Goal: Task Accomplishment & Management: Use online tool/utility

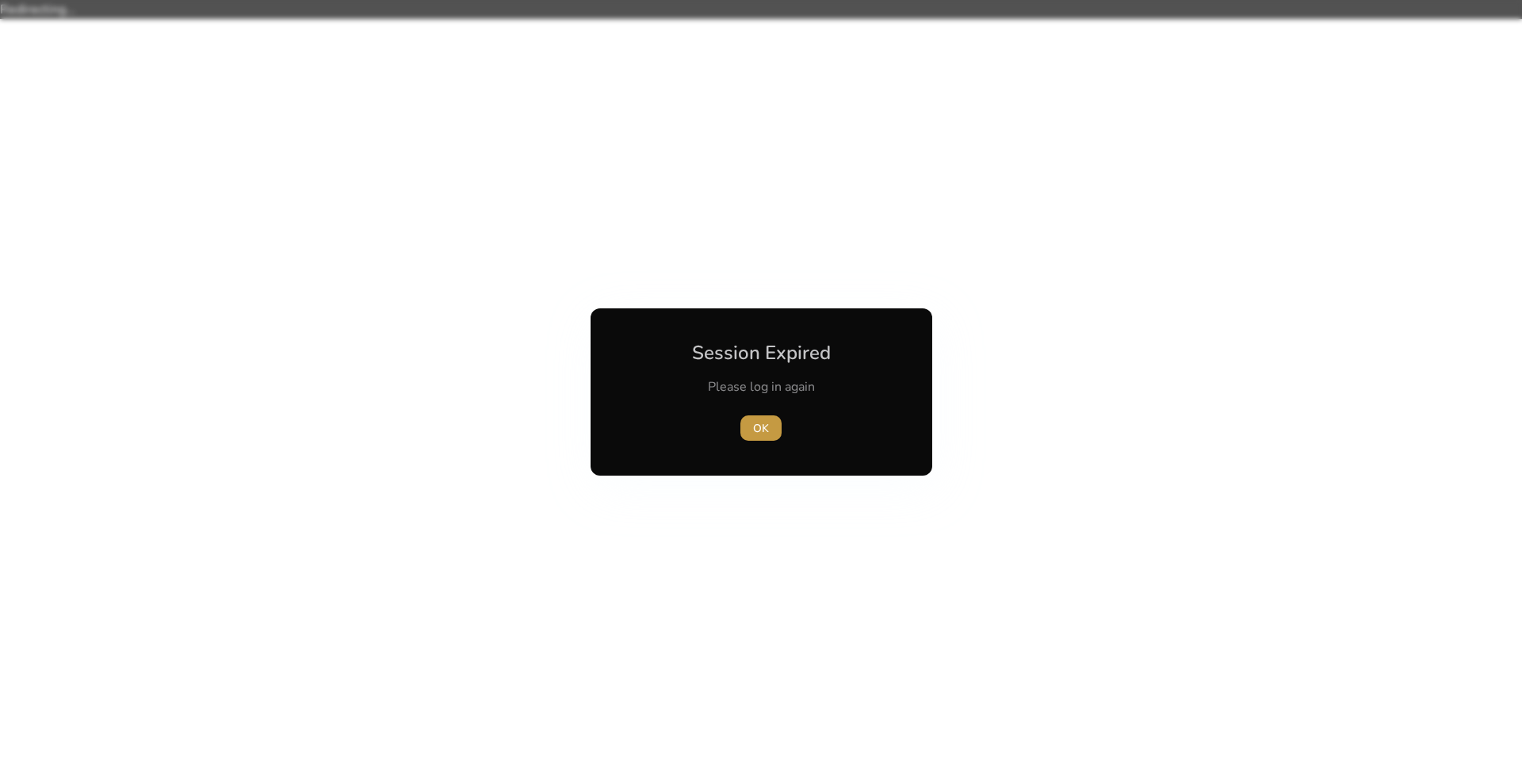
click at [766, 414] on span "button" at bounding box center [761, 428] width 41 height 38
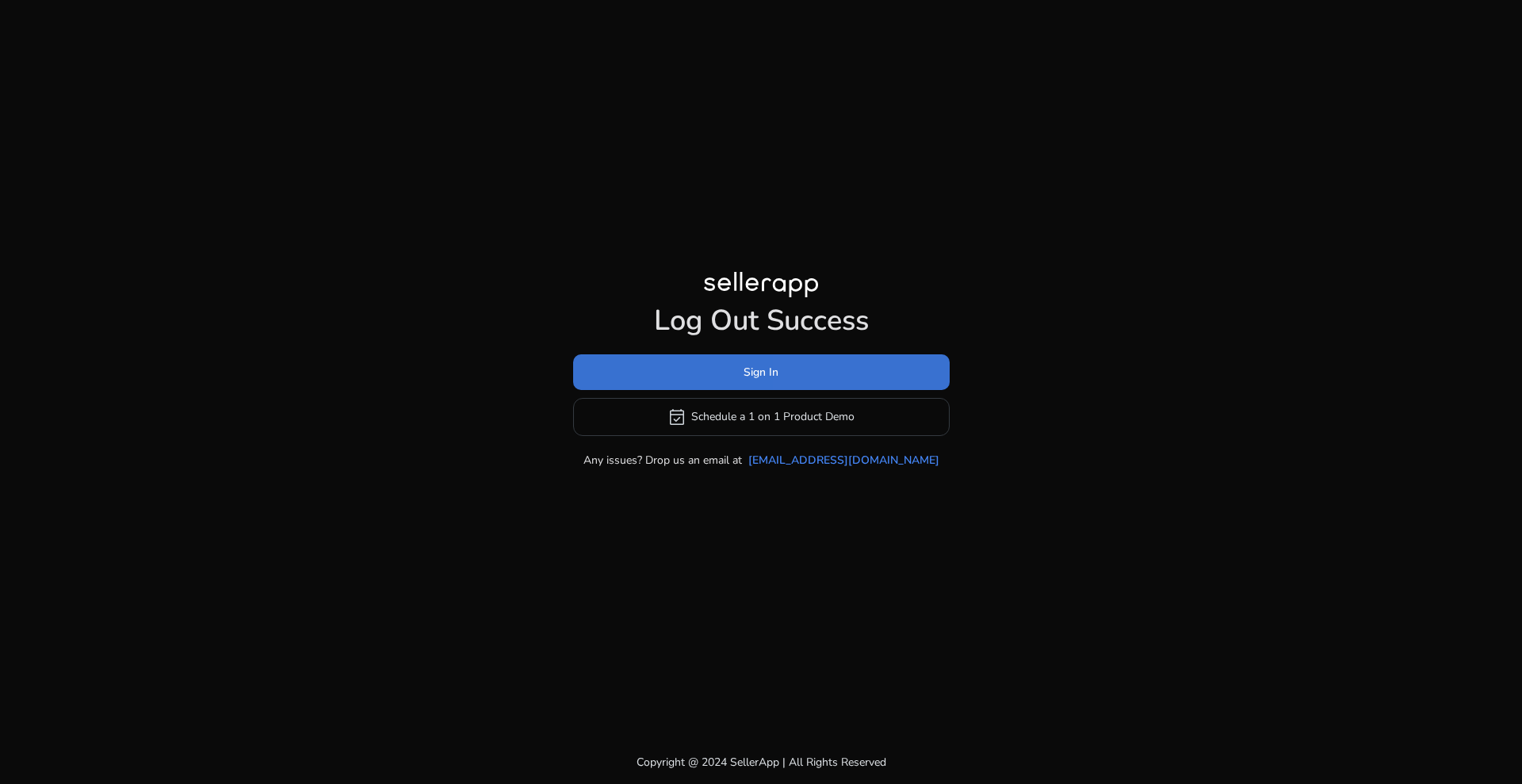
click at [814, 361] on span at bounding box center [761, 371] width 376 height 38
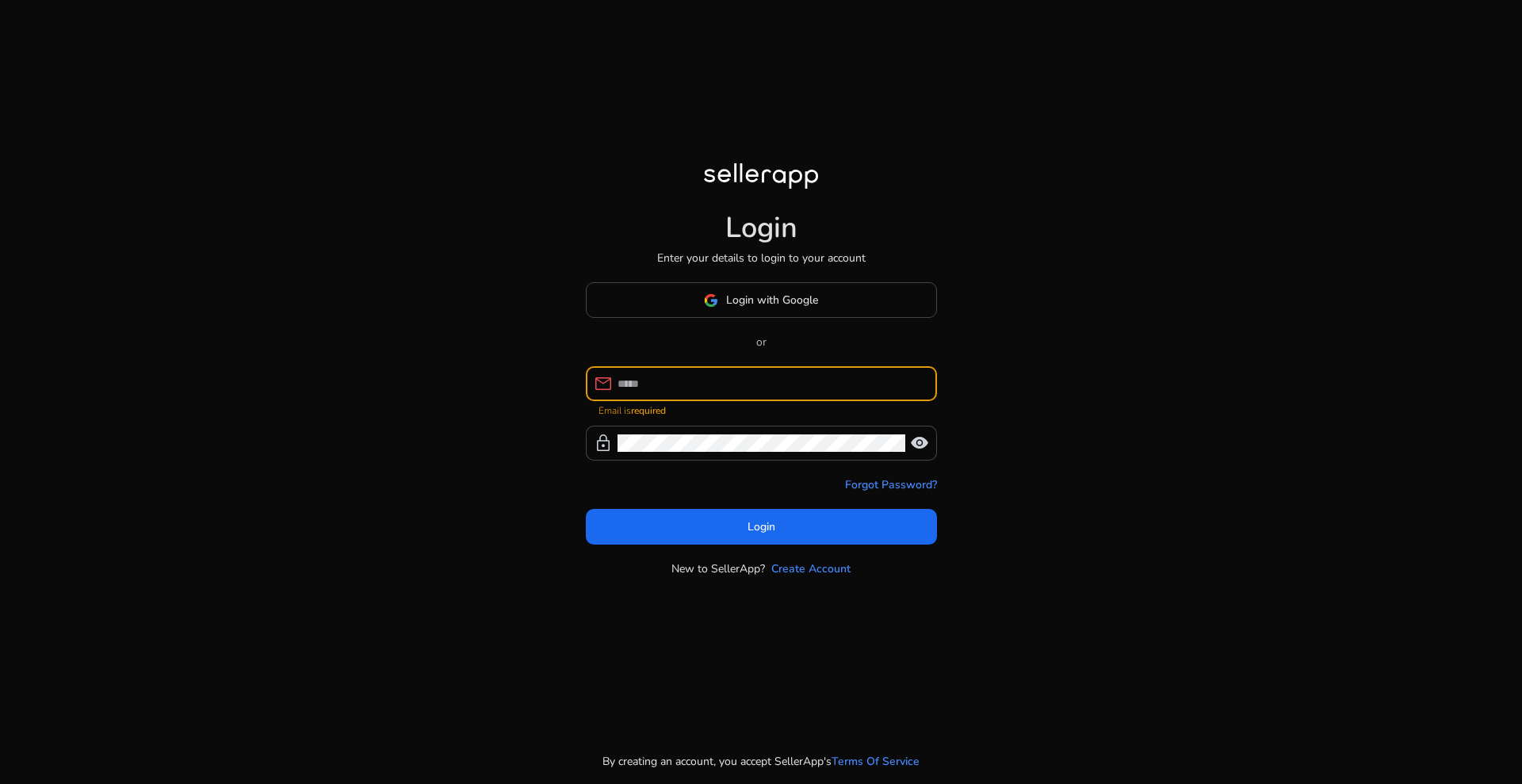
type input "**********"
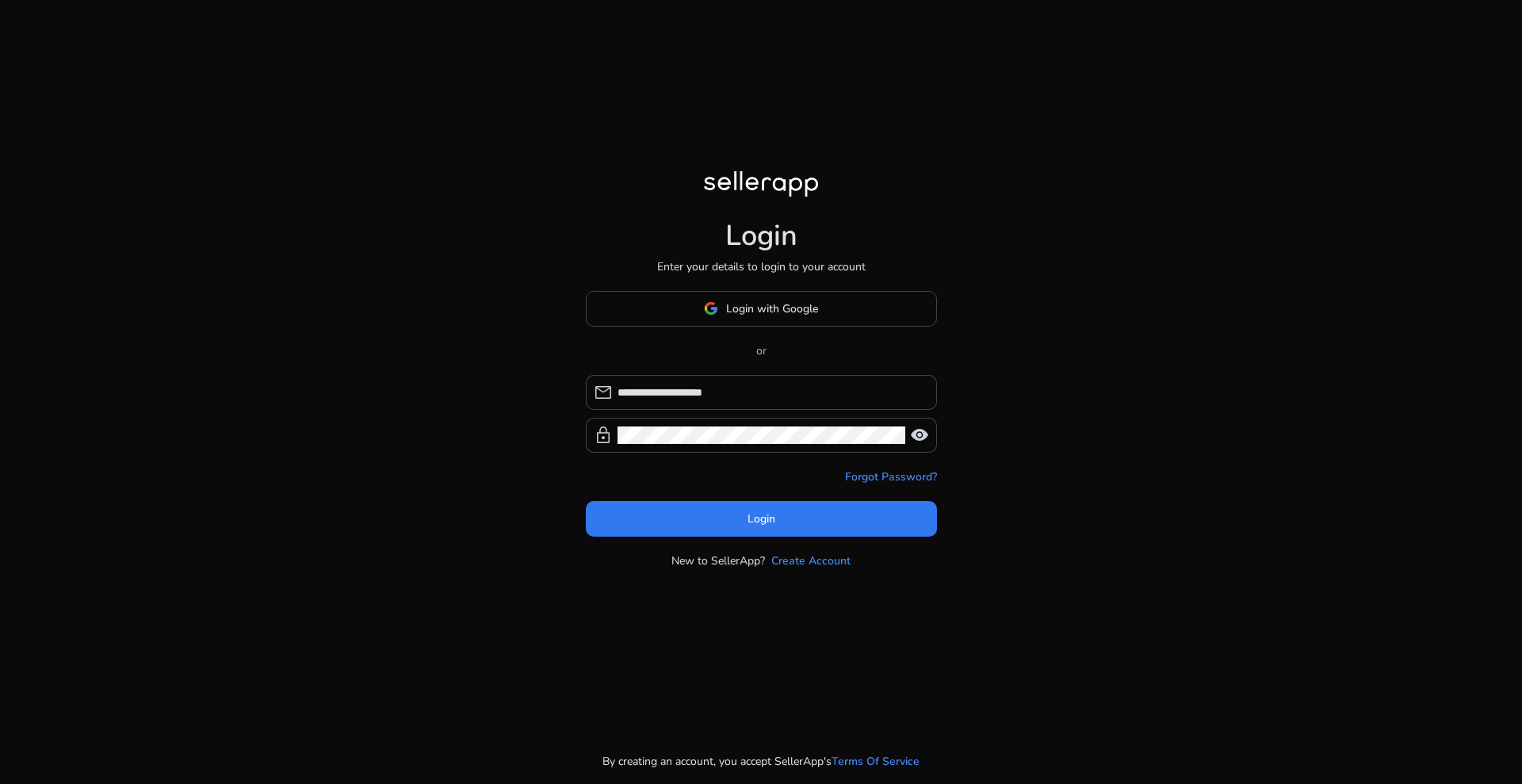
click at [791, 514] on span at bounding box center [761, 519] width 352 height 38
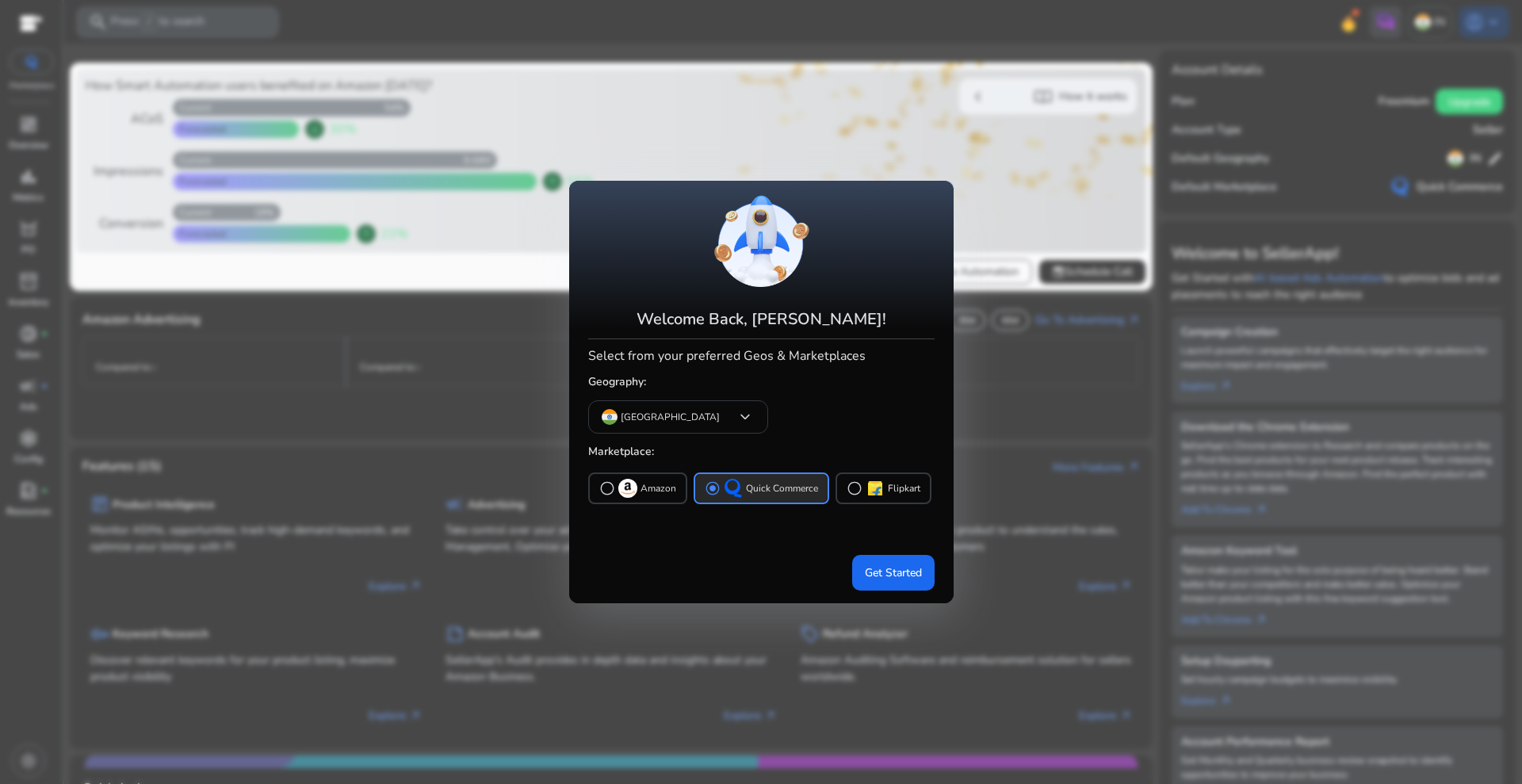
click at [772, 488] on p "Quick Commerce" at bounding box center [782, 489] width 72 height 17
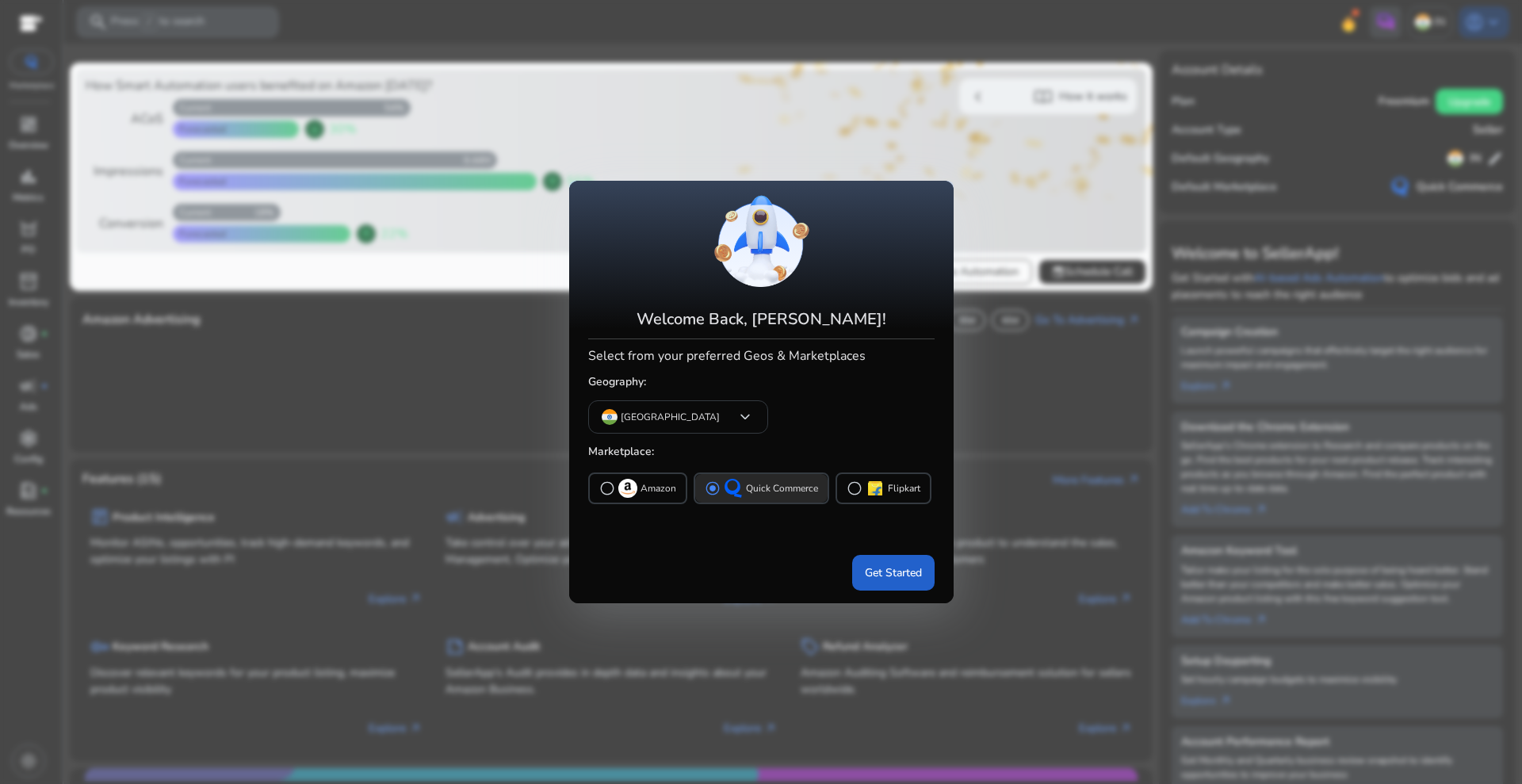
drag, startPoint x: 893, startPoint y: 571, endPoint x: 1084, endPoint y: 327, distance: 309.9
click at [893, 571] on span "Get Started" at bounding box center [893, 572] width 57 height 17
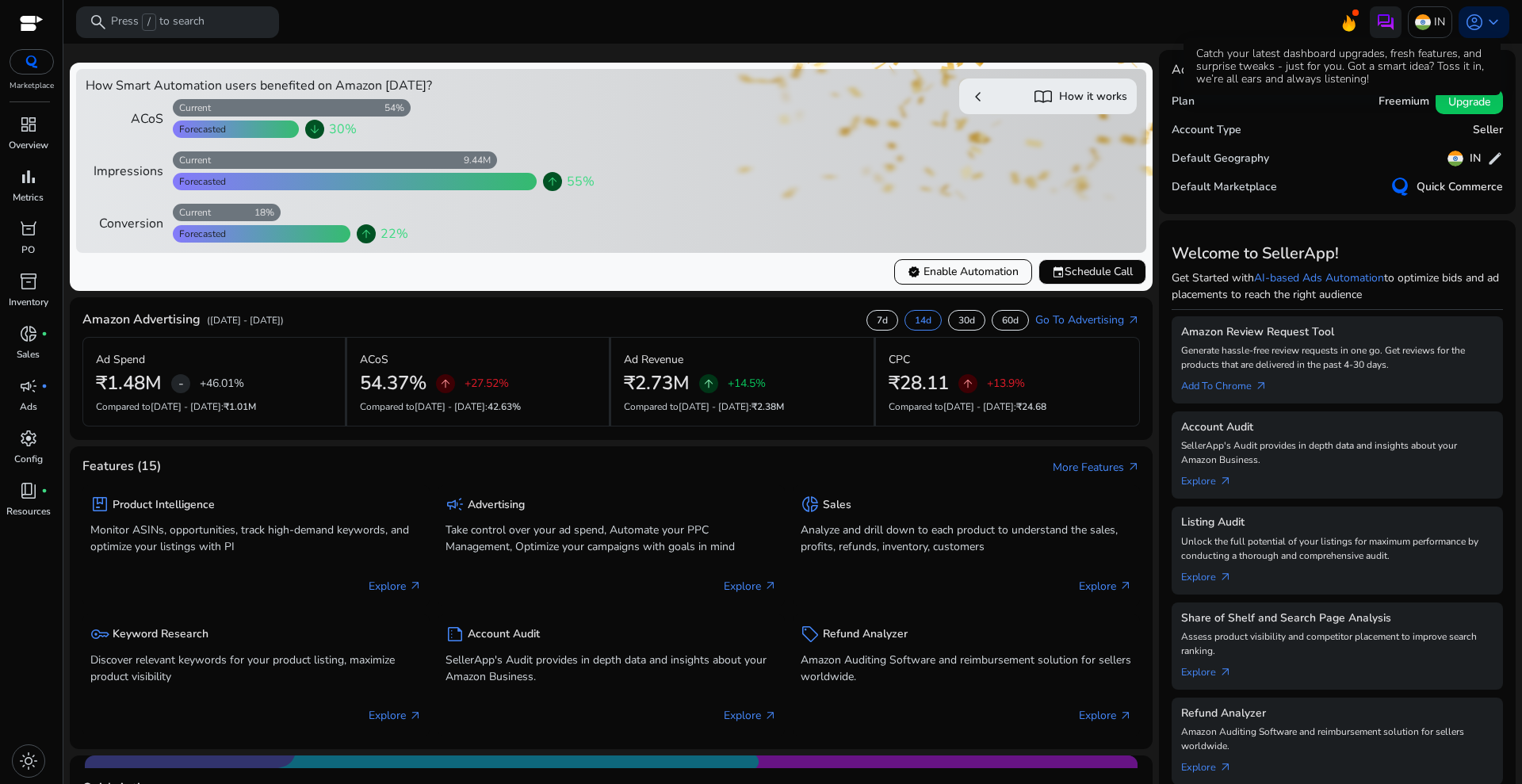
click at [1343, 21] on icon at bounding box center [1348, 23] width 12 height 17
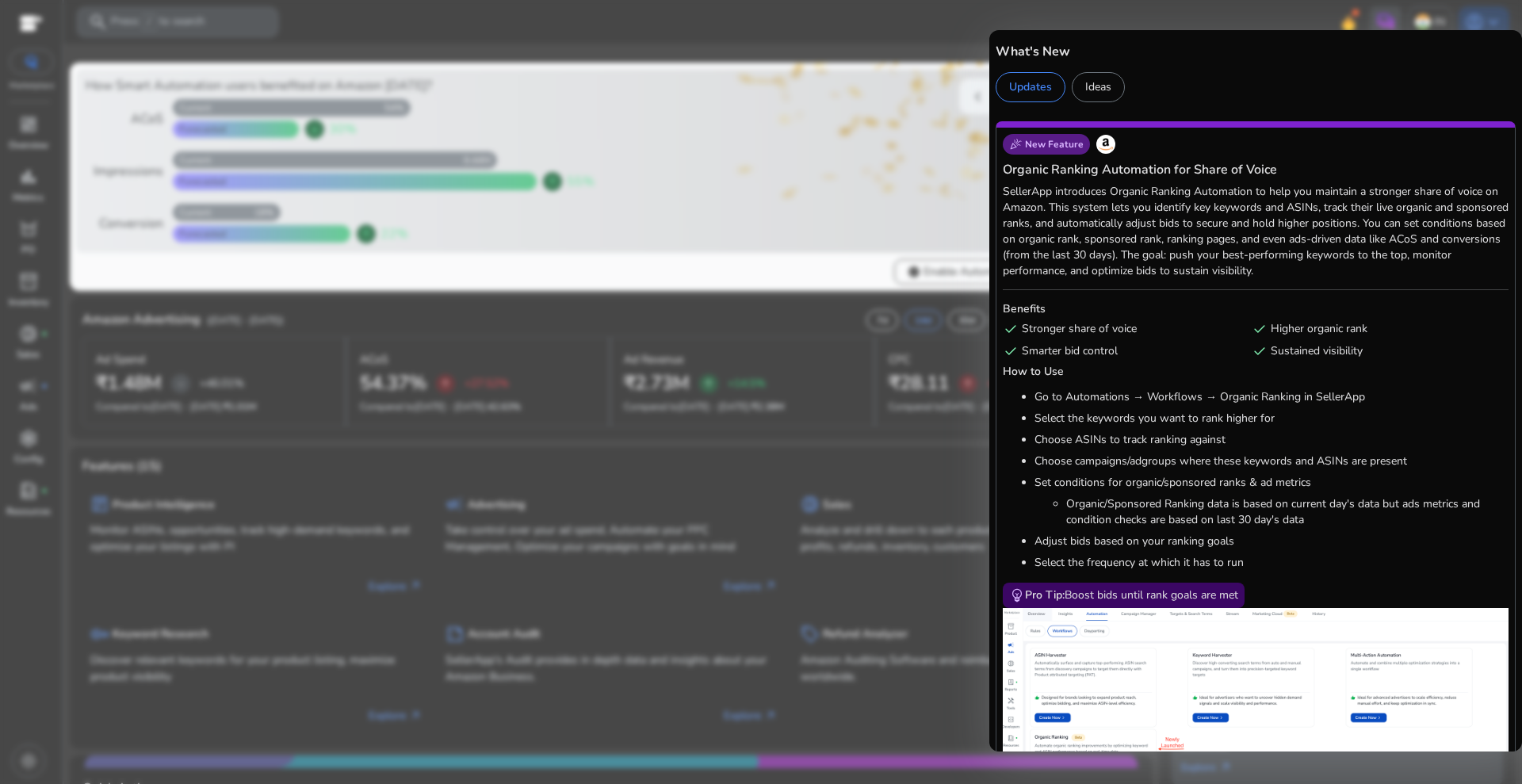
click at [909, 48] on div at bounding box center [761, 392] width 1522 height 784
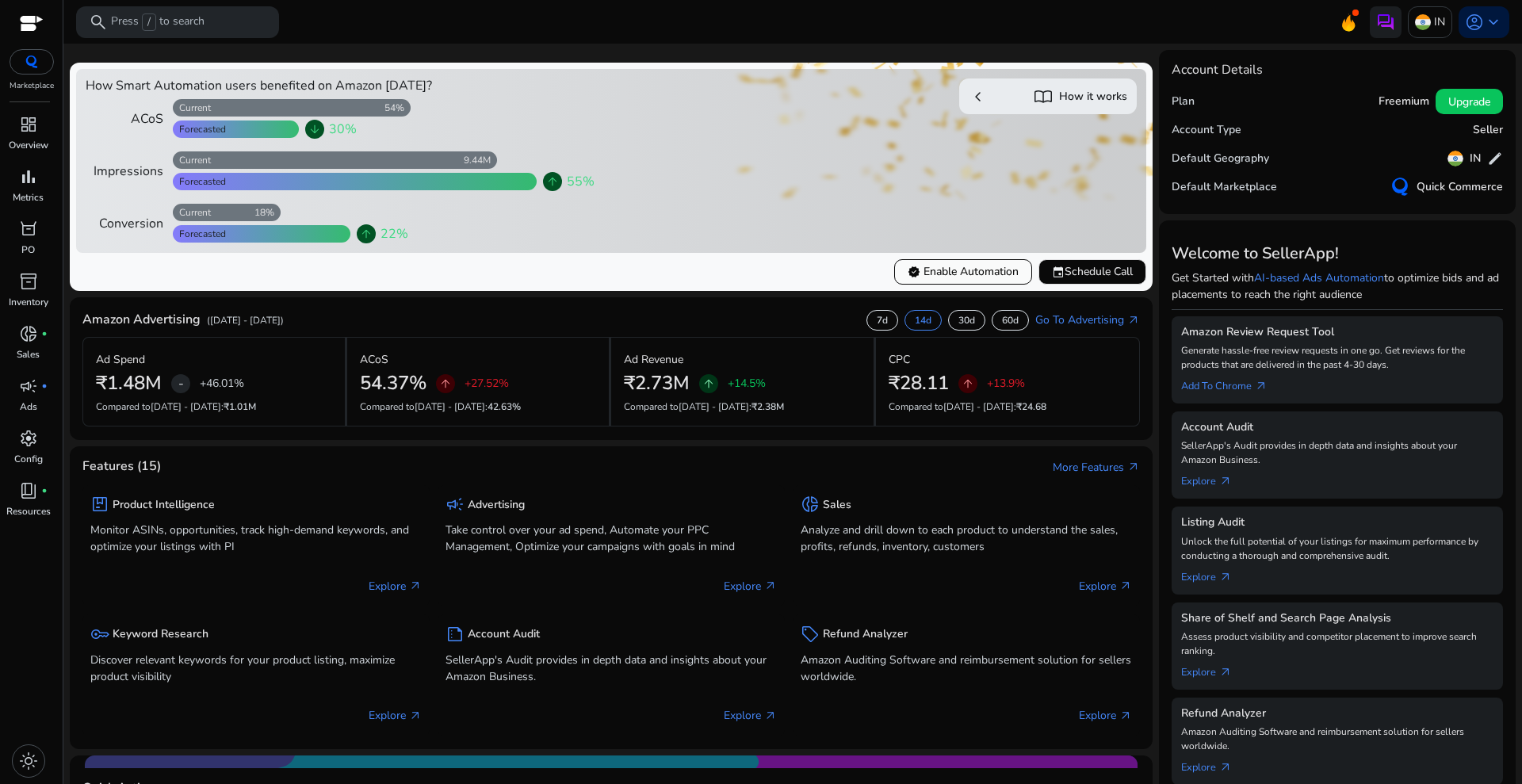
click at [958, 265] on span "verified Enable Automation" at bounding box center [963, 271] width 111 height 17
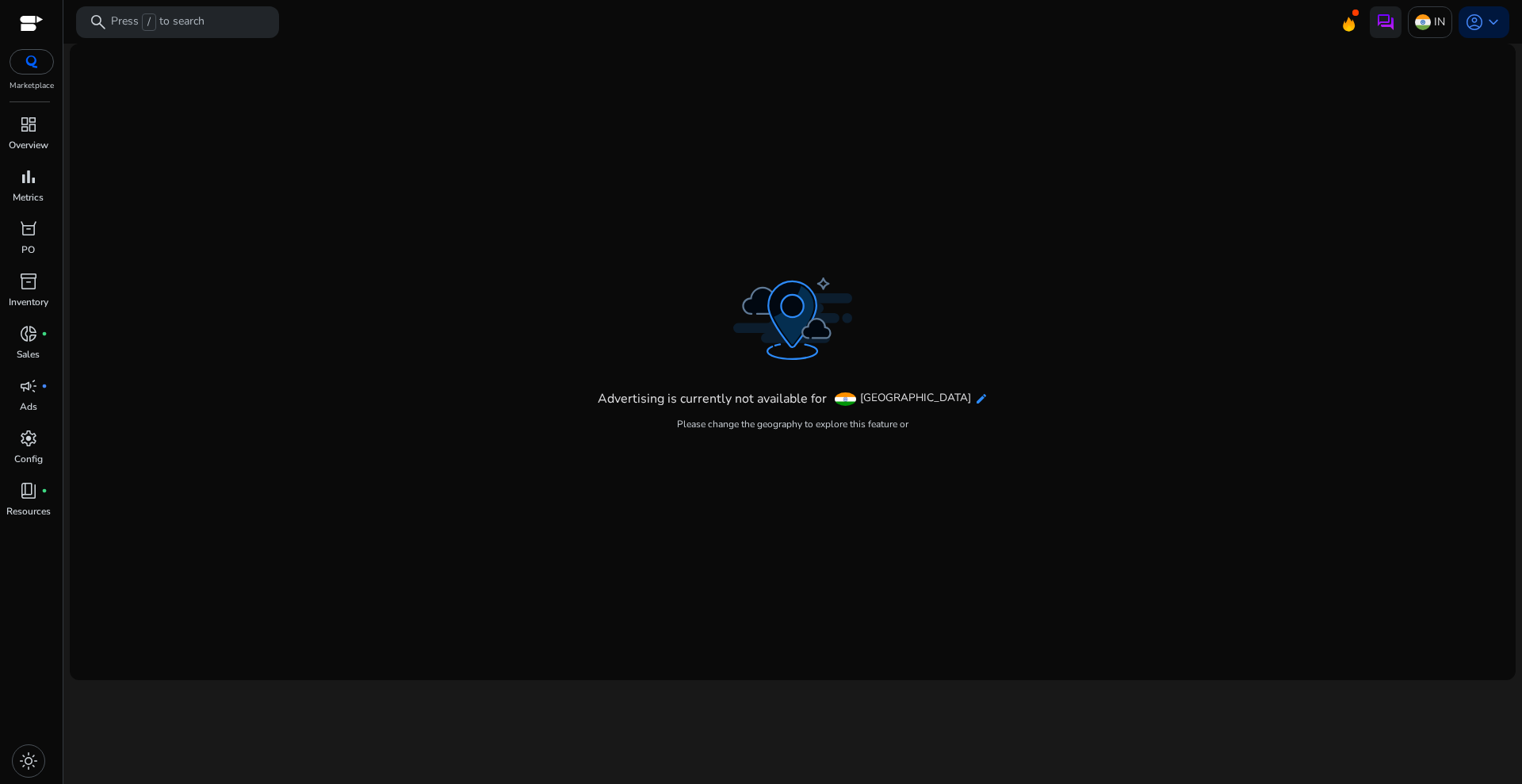
click at [975, 400] on mat-icon "edit" at bounding box center [981, 398] width 12 height 12
click at [1050, 282] on div at bounding box center [761, 392] width 1522 height 784
click at [931, 123] on mat-card "Advertising is currently not available for [GEOGRAPHIC_DATA] edit Please change…" at bounding box center [792, 361] width 1446 height 636
